Goal: Transaction & Acquisition: Obtain resource

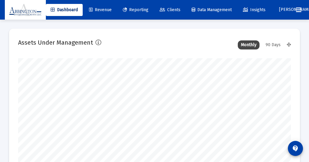
type input "[DATE]"
click at [276, 43] on div "90 Days" at bounding box center [272, 44] width 21 height 9
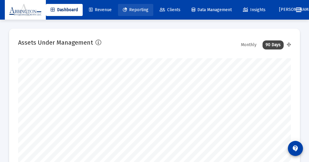
click at [137, 9] on span "Reporting" at bounding box center [136, 9] width 26 height 5
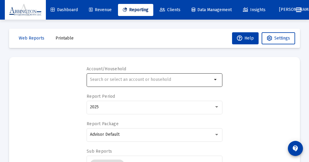
click at [215, 79] on mat-icon "arrow_drop_down" at bounding box center [215, 79] width 7 height 7
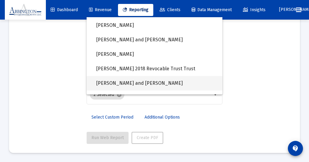
scroll to position [455, 0]
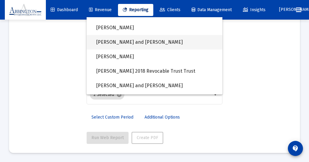
click at [127, 42] on span "[PERSON_NAME] and [PERSON_NAME]" at bounding box center [156, 42] width 121 height 14
type input "[PERSON_NAME] and [PERSON_NAME]"
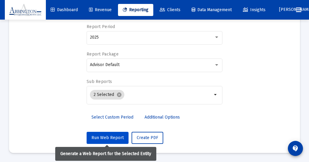
click at [103, 135] on span "Run Web Report" at bounding box center [107, 137] width 32 height 5
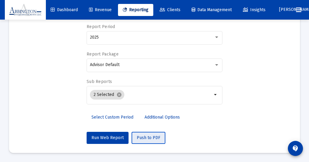
click at [144, 134] on button "Push to PDF" at bounding box center [148, 138] width 34 height 12
click at [145, 136] on span "Push to PDF" at bounding box center [149, 137] width 24 height 5
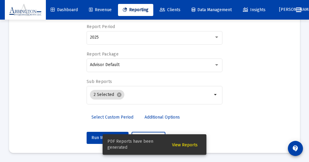
click at [182, 145] on span "View Reports" at bounding box center [185, 144] width 26 height 5
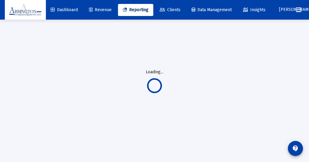
scroll to position [20, 0]
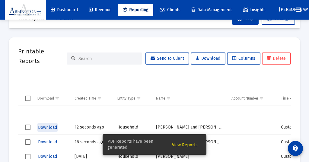
click at [48, 126] on span "Download" at bounding box center [47, 127] width 19 height 5
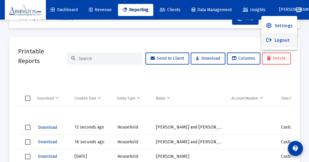
click at [277, 39] on button "Logout" at bounding box center [279, 40] width 36 height 14
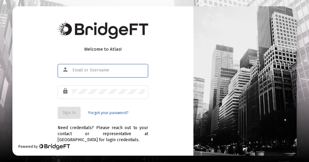
click at [77, 68] on input "text" at bounding box center [108, 70] width 72 height 5
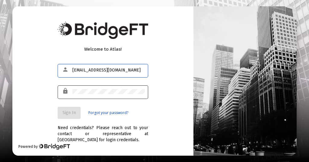
type input "connollyj0619@gmail.com"
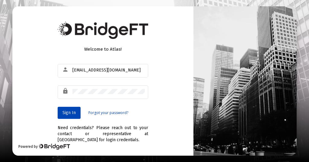
click at [68, 111] on span "Sign In" at bounding box center [68, 112] width 13 height 5
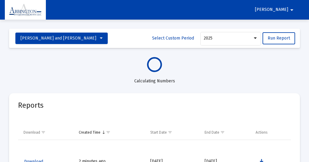
select select "View all"
